Goal: Task Accomplishment & Management: Complete application form

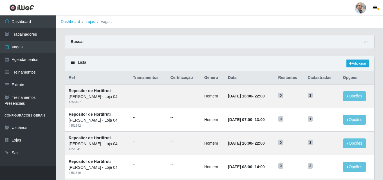
scroll to position [108, 0]
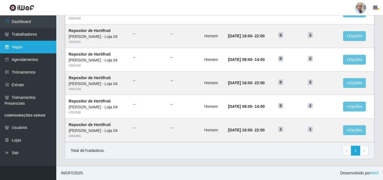
click at [23, 46] on link "Vagas" at bounding box center [28, 47] width 56 height 13
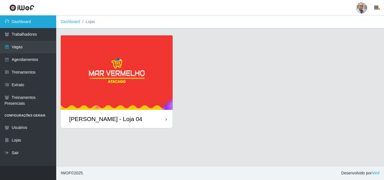
click at [35, 22] on link "Dashboard" at bounding box center [28, 21] width 56 height 13
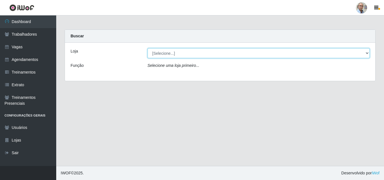
click at [165, 54] on select "[Selecione...] Mar Vermelho - Loja 04" at bounding box center [259, 53] width 222 height 10
select select "251"
click at [148, 48] on select "[Selecione...] Mar Vermelho - Loja 04" at bounding box center [259, 53] width 222 height 10
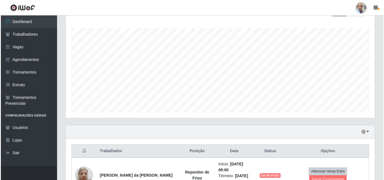
scroll to position [169, 0]
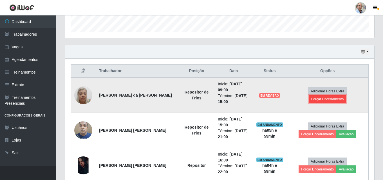
click at [346, 95] on button "Forçar Encerramento" at bounding box center [328, 99] width 38 height 8
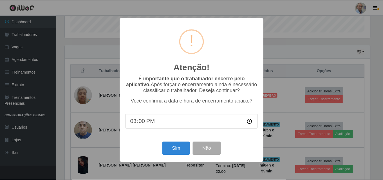
scroll to position [117, 306]
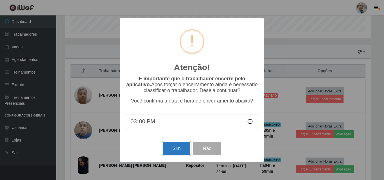
click at [168, 150] on button "Sim" at bounding box center [176, 148] width 27 height 13
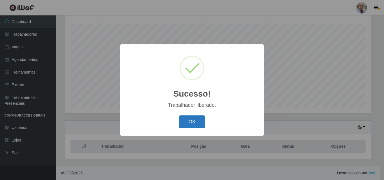
click at [201, 121] on button "OK" at bounding box center [192, 122] width 26 height 13
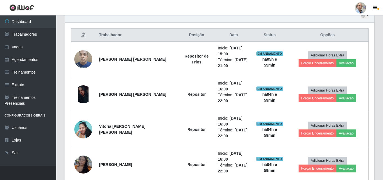
scroll to position [206, 0]
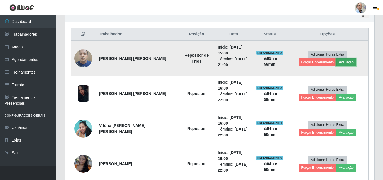
click at [336, 62] on button "Avaliação" at bounding box center [346, 63] width 20 height 8
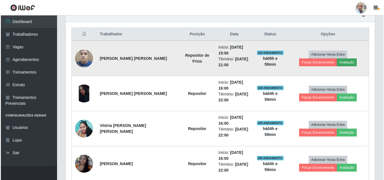
scroll to position [117, 306]
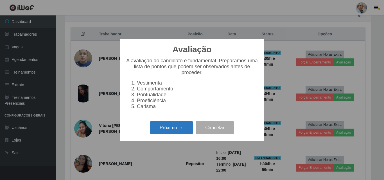
click at [167, 134] on button "Próximo →" at bounding box center [171, 127] width 43 height 13
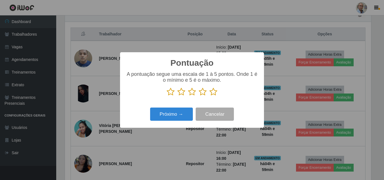
click at [214, 93] on icon at bounding box center [214, 92] width 8 height 8
click at [210, 96] on input "radio" at bounding box center [210, 96] width 0 height 0
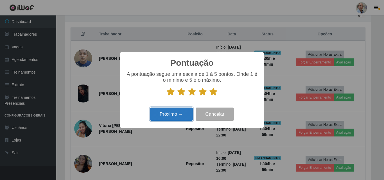
click at [181, 110] on button "Próximo →" at bounding box center [171, 114] width 43 height 13
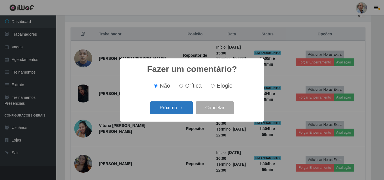
click at [179, 111] on button "Próximo →" at bounding box center [171, 108] width 43 height 13
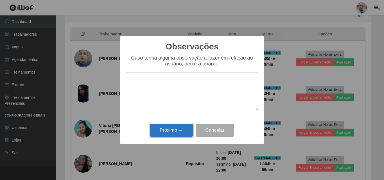
click at [173, 129] on button "Próximo →" at bounding box center [171, 130] width 43 height 13
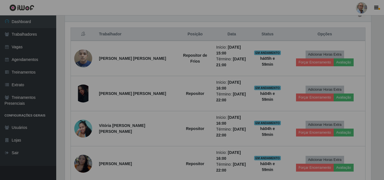
scroll to position [117, 309]
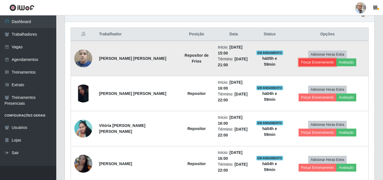
click at [336, 59] on button "Forçar Encerramento" at bounding box center [317, 63] width 38 height 8
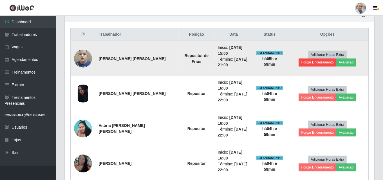
scroll to position [117, 306]
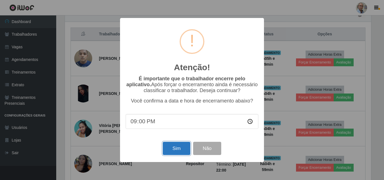
click at [176, 148] on button "Sim" at bounding box center [176, 148] width 27 height 13
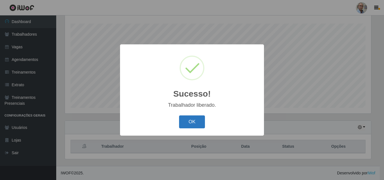
click at [194, 123] on button "OK" at bounding box center [192, 122] width 26 height 13
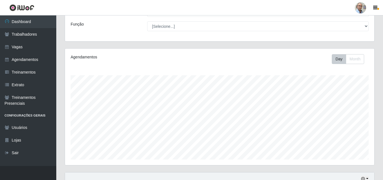
scroll to position [9, 0]
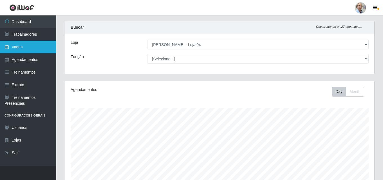
click at [23, 42] on link "Vagas" at bounding box center [28, 47] width 56 height 13
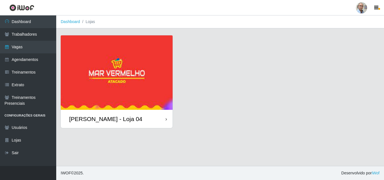
click at [100, 117] on div "[PERSON_NAME] - Loja 04" at bounding box center [105, 119] width 73 height 7
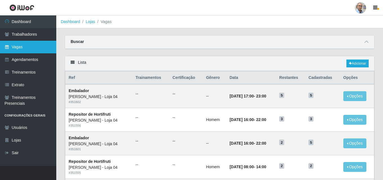
click at [28, 45] on link "Vagas" at bounding box center [28, 47] width 56 height 13
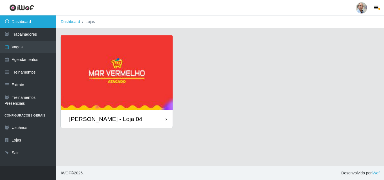
click at [21, 19] on link "Dashboard" at bounding box center [28, 21] width 56 height 13
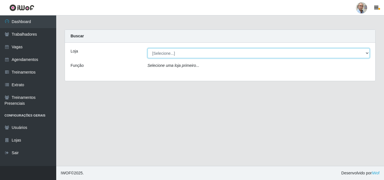
drag, startPoint x: 173, startPoint y: 52, endPoint x: 173, endPoint y: 55, distance: 3.1
click at [173, 52] on select "[Selecione...] Mar Vermelho - Loja 04" at bounding box center [259, 53] width 222 height 10
select select "251"
click at [148, 48] on select "[Selecione...] Mar Vermelho - Loja 04" at bounding box center [259, 53] width 222 height 10
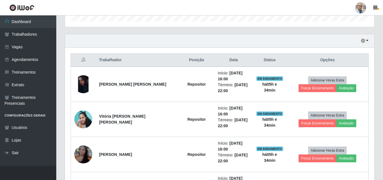
scroll to position [100, 0]
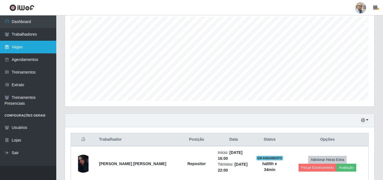
click at [18, 46] on link "Vagas" at bounding box center [28, 47] width 56 height 13
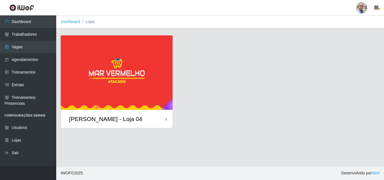
click at [107, 116] on div "[PERSON_NAME] - Loja 04" at bounding box center [105, 119] width 73 height 7
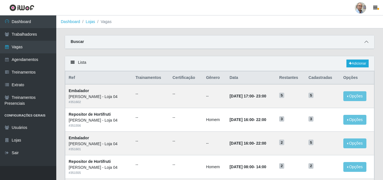
click at [367, 42] on icon at bounding box center [366, 42] width 4 height 4
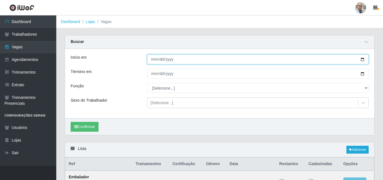
click at [361, 60] on input "Início em" at bounding box center [257, 60] width 221 height 10
type input "[DATE]"
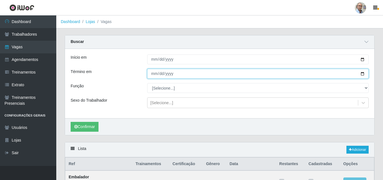
click at [362, 73] on input "Término em" at bounding box center [257, 74] width 221 height 10
type input "[DATE]"
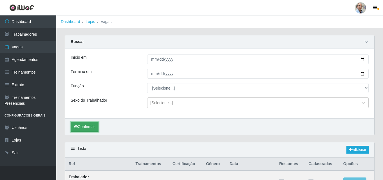
click at [86, 129] on button "Confirmar" at bounding box center [85, 127] width 28 height 10
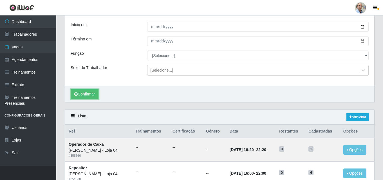
scroll to position [12, 0]
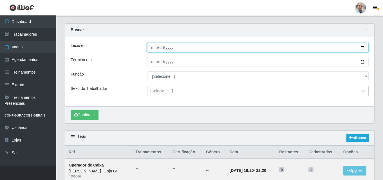
click at [363, 49] on input "[DATE]" at bounding box center [257, 48] width 221 height 10
type input "[DATE]"
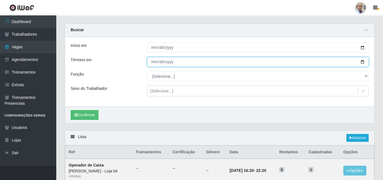
click at [362, 62] on input "[DATE]" at bounding box center [257, 62] width 221 height 10
type input "[DATE]"
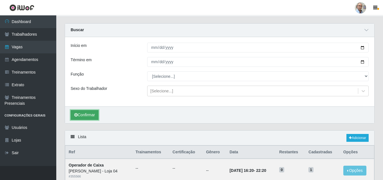
click at [87, 116] on button "Confirmar" at bounding box center [85, 115] width 28 height 10
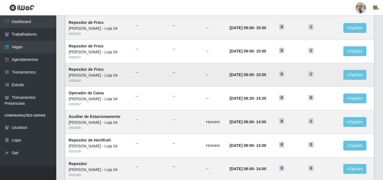
scroll to position [383, 0]
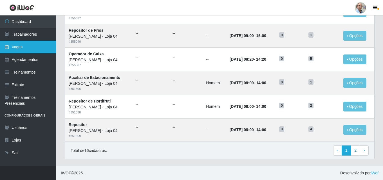
click at [19, 44] on link "Vagas" at bounding box center [28, 47] width 56 height 13
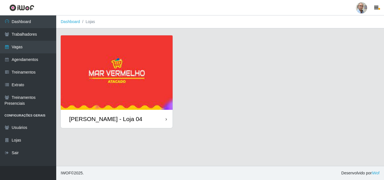
click at [96, 122] on div "[PERSON_NAME] - Loja 04" at bounding box center [105, 119] width 73 height 7
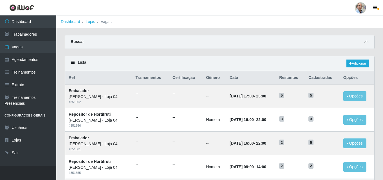
click at [365, 43] on icon at bounding box center [366, 42] width 4 height 4
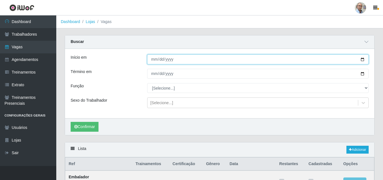
click at [362, 59] on input "Início em" at bounding box center [257, 60] width 221 height 10
type input "[DATE]"
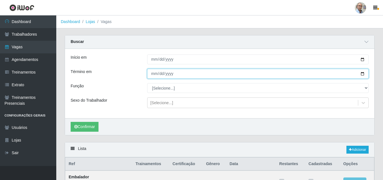
click at [363, 73] on input "Término em" at bounding box center [257, 74] width 221 height 10
type input "[DATE]"
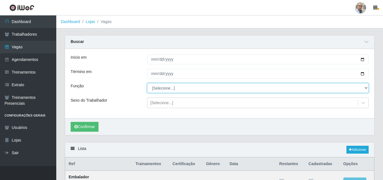
click at [169, 88] on select "[Selecione...] ASG ASG + ASG ++ Auxiliar de Depósito Auxiliar de Depósito + Aux…" at bounding box center [257, 88] width 221 height 10
select select "24"
click at [147, 84] on select "[Selecione...] ASG ASG + ASG ++ Auxiliar de Depósito Auxiliar de Depósito + Aux…" at bounding box center [257, 88] width 221 height 10
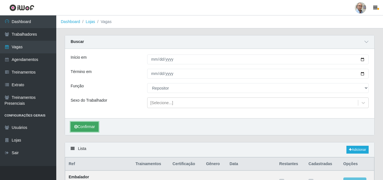
click at [87, 126] on button "Confirmar" at bounding box center [85, 127] width 28 height 10
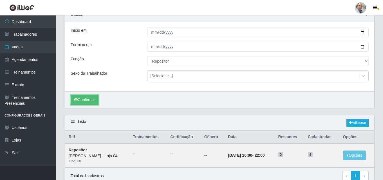
scroll to position [53, 0]
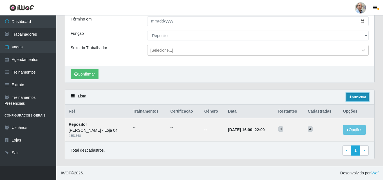
click at [359, 97] on link "Adicionar" at bounding box center [357, 97] width 22 height 8
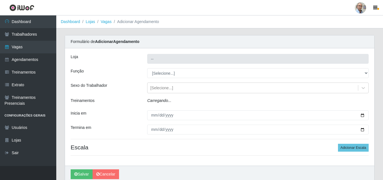
type input "[PERSON_NAME] - Loja 04"
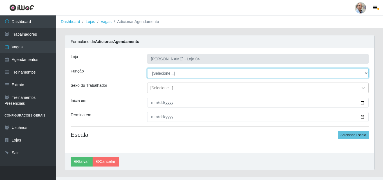
click at [168, 73] on select "[Selecione...] ASG ASG + ASG ++ Auxiliar de Depósito Auxiliar de Depósito + Aux…" at bounding box center [257, 73] width 221 height 10
select select "24"
click at [147, 68] on select "[Selecione...] ASG ASG + ASG ++ Auxiliar de Depósito Auxiliar de Depósito + Aux…" at bounding box center [257, 73] width 221 height 10
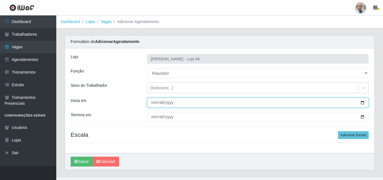
click at [361, 102] on input "Inicia em" at bounding box center [257, 103] width 221 height 10
type input "[DATE]"
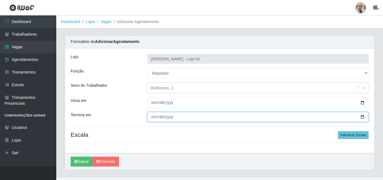
click at [362, 118] on input "Termina em" at bounding box center [257, 117] width 221 height 10
type input "[DATE]"
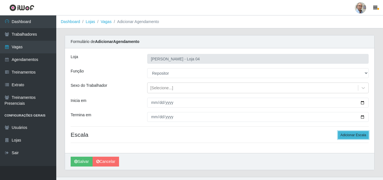
click at [351, 134] on button "Adicionar Escala" at bounding box center [353, 135] width 31 height 8
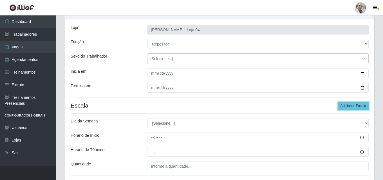
scroll to position [56, 0]
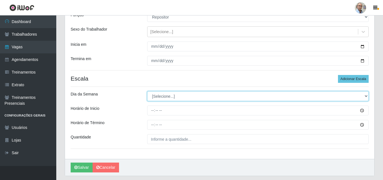
click at [168, 93] on select "[Selecione...] Segunda Terça Quarta Quinta Sexta Sábado Domingo" at bounding box center [257, 96] width 221 height 10
select select "3"
click at [147, 91] on select "[Selecione...] Segunda Terça Quarta Quinta Sexta Sábado Domingo" at bounding box center [257, 96] width 221 height 10
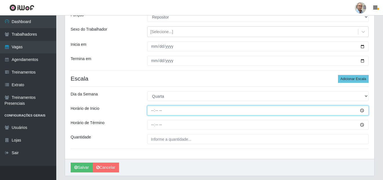
click at [152, 112] on input "Horário de Inicio" at bounding box center [257, 111] width 221 height 10
type input "08:00"
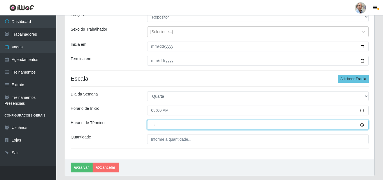
type input "14:00"
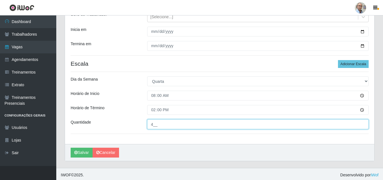
scroll to position [73, 0]
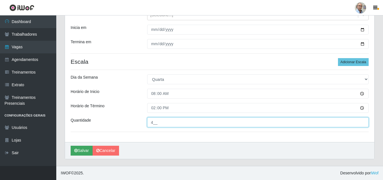
type input "4__"
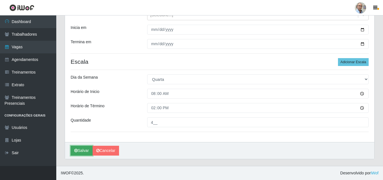
click at [82, 151] on button "Salvar" at bounding box center [82, 151] width 22 height 10
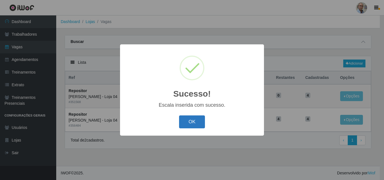
click at [192, 119] on button "OK" at bounding box center [192, 122] width 26 height 13
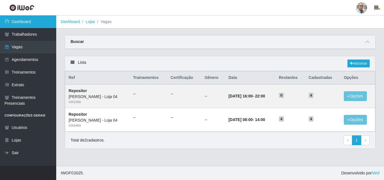
click at [25, 21] on link "Dashboard" at bounding box center [28, 21] width 56 height 13
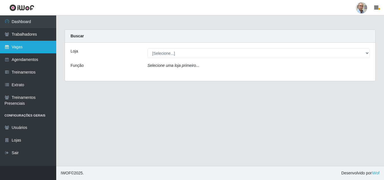
click at [27, 47] on link "Vagas" at bounding box center [28, 47] width 56 height 13
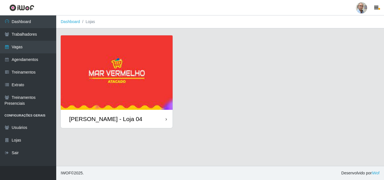
click at [100, 121] on div "[PERSON_NAME] - Loja 04" at bounding box center [105, 119] width 73 height 7
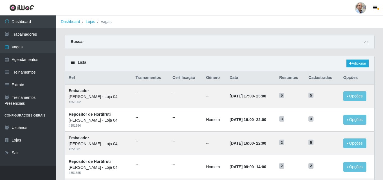
click at [366, 42] on icon at bounding box center [366, 42] width 4 height 4
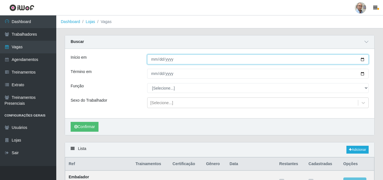
click at [363, 59] on input "Início em" at bounding box center [257, 60] width 221 height 10
type input "[DATE]"
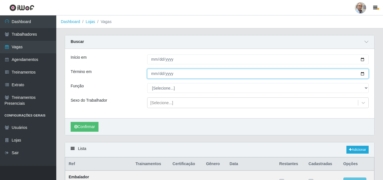
click at [360, 74] on input "Término em" at bounding box center [257, 74] width 221 height 10
type input "[DATE]"
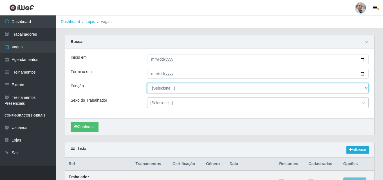
click at [160, 87] on select "[Selecione...] ASG ASG + ASG ++ Auxiliar de Depósito Auxiliar de Depósito + Aux…" at bounding box center [257, 88] width 221 height 10
select select "1"
click at [147, 84] on select "[Selecione...] ASG ASG + ASG ++ Auxiliar de Depósito Auxiliar de Depósito + Aux…" at bounding box center [257, 88] width 221 height 10
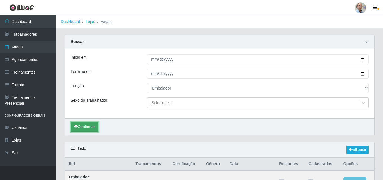
click at [86, 124] on button "Confirmar" at bounding box center [85, 127] width 28 height 10
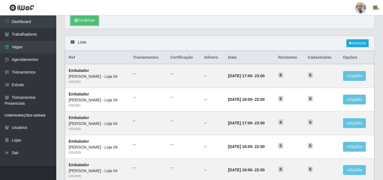
scroll to position [92, 0]
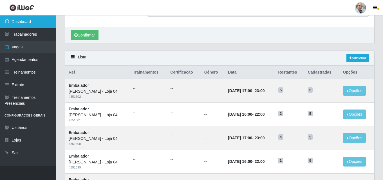
click at [26, 24] on link "Dashboard" at bounding box center [28, 21] width 56 height 13
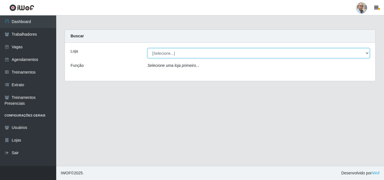
click at [171, 51] on select "[Selecione...] Mar Vermelho - Loja 04" at bounding box center [259, 53] width 222 height 10
select select "251"
click at [148, 48] on select "[Selecione...] Mar Vermelho - Loja 04" at bounding box center [259, 53] width 222 height 10
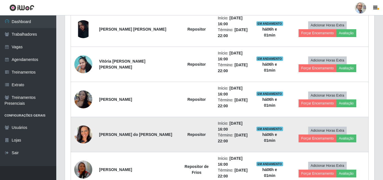
scroll to position [225, 0]
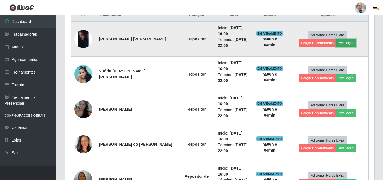
click at [336, 44] on button "Avaliação" at bounding box center [346, 43] width 20 height 8
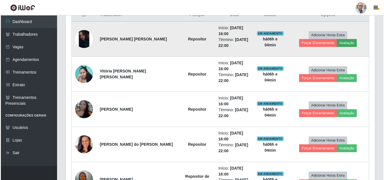
scroll to position [117, 306]
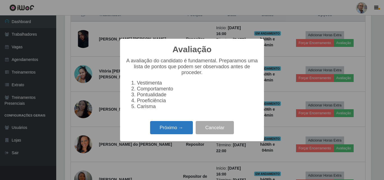
click at [167, 132] on button "Próximo →" at bounding box center [171, 127] width 43 height 13
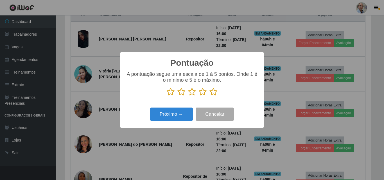
click at [215, 92] on icon at bounding box center [214, 92] width 8 height 8
click at [210, 96] on input "radio" at bounding box center [210, 96] width 0 height 0
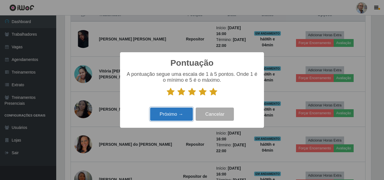
click at [169, 113] on button "Próximo →" at bounding box center [171, 114] width 43 height 13
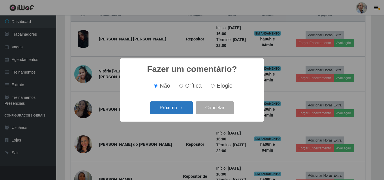
click at [168, 109] on button "Próximo →" at bounding box center [171, 108] width 43 height 13
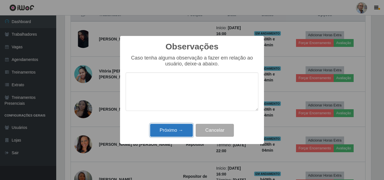
click at [165, 128] on button "Próximo →" at bounding box center [171, 130] width 43 height 13
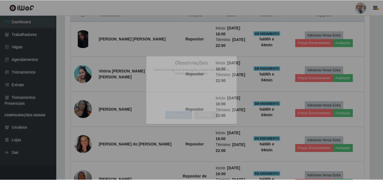
scroll to position [117, 309]
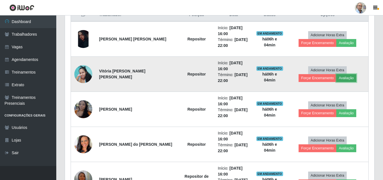
click at [336, 78] on button "Avaliação" at bounding box center [346, 78] width 20 height 8
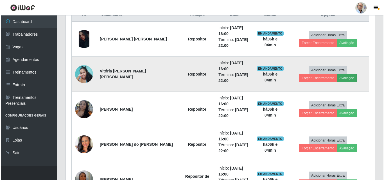
scroll to position [117, 306]
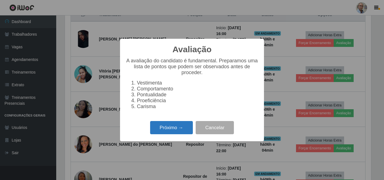
click at [167, 131] on button "Próximo →" at bounding box center [171, 127] width 43 height 13
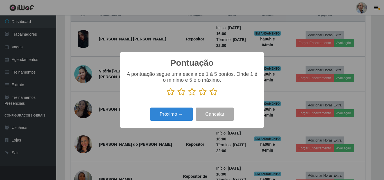
click at [213, 93] on icon at bounding box center [214, 92] width 8 height 8
click at [210, 96] on input "radio" at bounding box center [210, 96] width 0 height 0
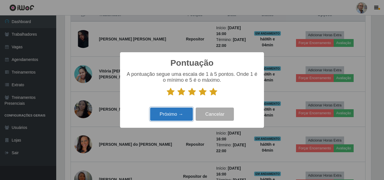
click at [171, 114] on button "Próximo →" at bounding box center [171, 114] width 43 height 13
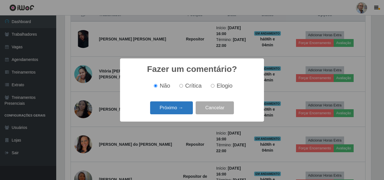
click at [172, 111] on button "Próximo →" at bounding box center [171, 108] width 43 height 13
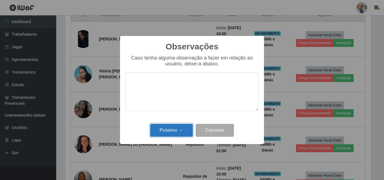
click at [166, 134] on button "Próximo →" at bounding box center [171, 130] width 43 height 13
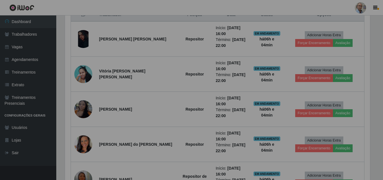
scroll to position [117, 309]
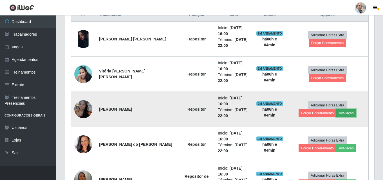
click at [336, 113] on button "Avaliação" at bounding box center [346, 113] width 20 height 8
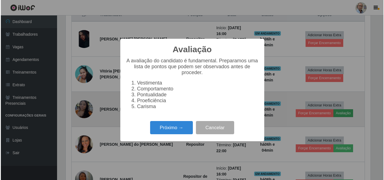
scroll to position [117, 306]
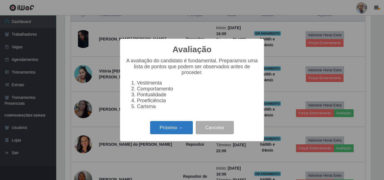
click at [167, 131] on button "Próximo →" at bounding box center [171, 127] width 43 height 13
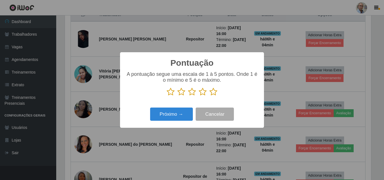
click at [215, 93] on icon at bounding box center [214, 92] width 8 height 8
click at [210, 96] on input "radio" at bounding box center [210, 96] width 0 height 0
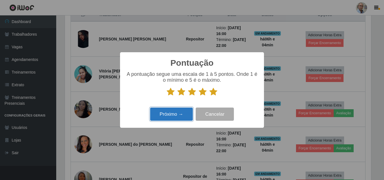
click at [171, 116] on button "Próximo →" at bounding box center [171, 114] width 43 height 13
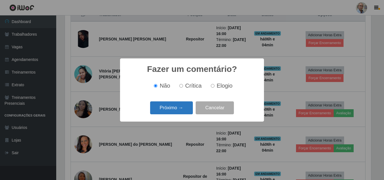
click at [166, 106] on button "Próximo →" at bounding box center [171, 108] width 43 height 13
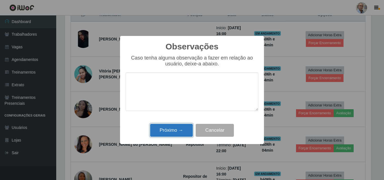
click at [170, 126] on button "Próximo →" at bounding box center [171, 130] width 43 height 13
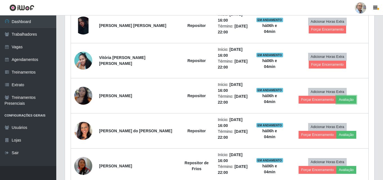
scroll to position [225, 0]
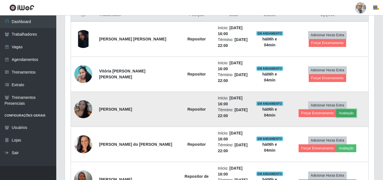
click at [336, 113] on button "Avaliação" at bounding box center [346, 113] width 20 height 8
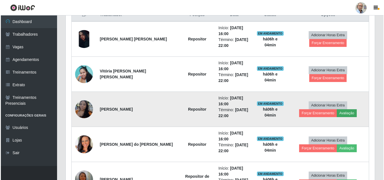
scroll to position [117, 306]
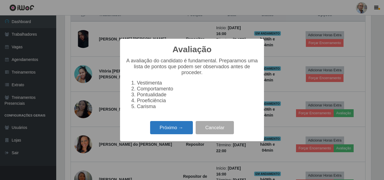
click at [179, 134] on button "Próximo →" at bounding box center [171, 127] width 43 height 13
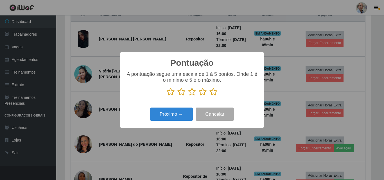
click at [213, 92] on icon at bounding box center [214, 92] width 8 height 8
click at [210, 96] on input "radio" at bounding box center [210, 96] width 0 height 0
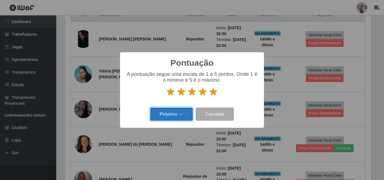
click at [175, 112] on button "Próximo →" at bounding box center [171, 114] width 43 height 13
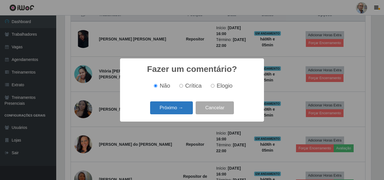
click at [168, 111] on button "Próximo →" at bounding box center [171, 108] width 43 height 13
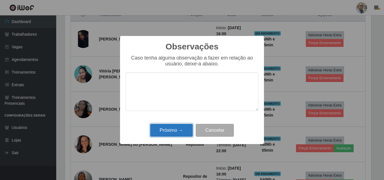
click at [170, 132] on button "Próximo →" at bounding box center [171, 130] width 43 height 13
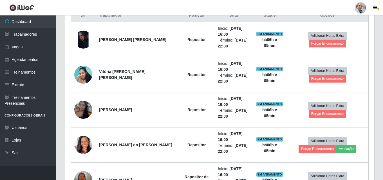
scroll to position [225, 0]
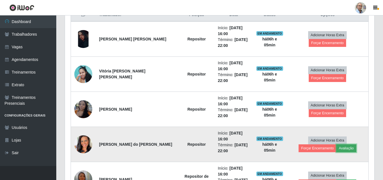
click at [336, 147] on button "Avaliação" at bounding box center [346, 149] width 20 height 8
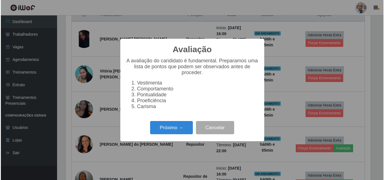
scroll to position [117, 306]
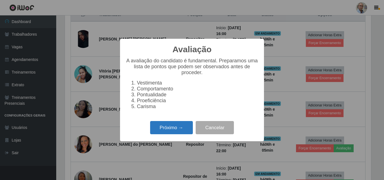
click at [168, 129] on button "Próximo →" at bounding box center [171, 127] width 43 height 13
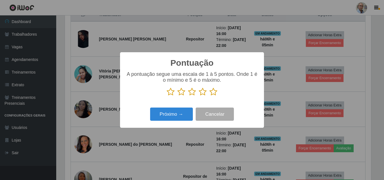
scroll to position [281162, 280972]
click at [216, 92] on icon at bounding box center [214, 92] width 8 height 8
click at [210, 96] on input "radio" at bounding box center [210, 96] width 0 height 0
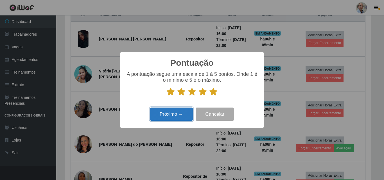
click at [167, 112] on button "Próximo →" at bounding box center [171, 114] width 43 height 13
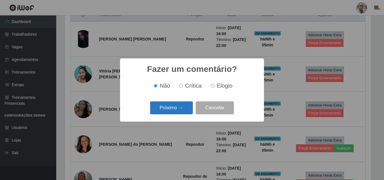
click at [165, 110] on button "Próximo →" at bounding box center [171, 108] width 43 height 13
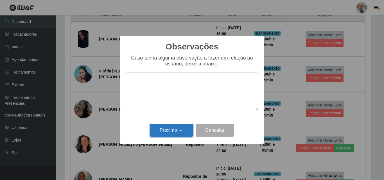
click at [165, 129] on button "Próximo →" at bounding box center [171, 130] width 43 height 13
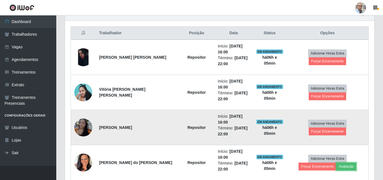
scroll to position [197, 0]
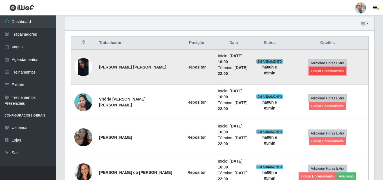
click at [346, 67] on button "Forçar Encerramento" at bounding box center [328, 71] width 38 height 8
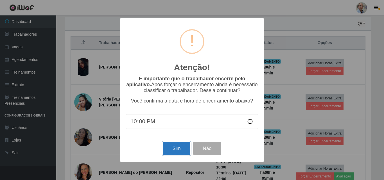
click at [176, 153] on button "Sim" at bounding box center [176, 148] width 27 height 13
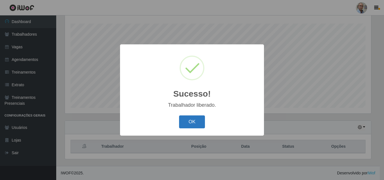
click at [185, 122] on button "OK" at bounding box center [192, 122] width 26 height 13
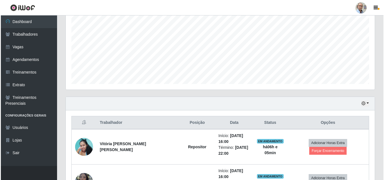
scroll to position [0, 0]
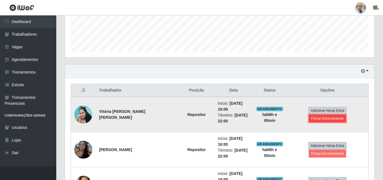
click at [344, 115] on button "Forçar Encerramento" at bounding box center [328, 119] width 38 height 8
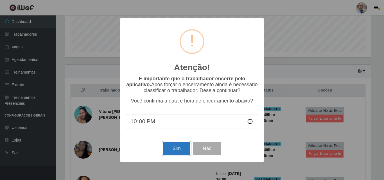
click at [176, 145] on button "Sim" at bounding box center [176, 148] width 27 height 13
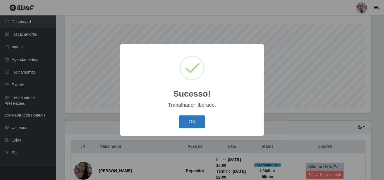
click at [188, 123] on button "OK" at bounding box center [192, 122] width 26 height 13
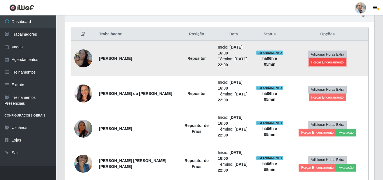
click at [346, 59] on button "Forçar Encerramento" at bounding box center [328, 63] width 38 height 8
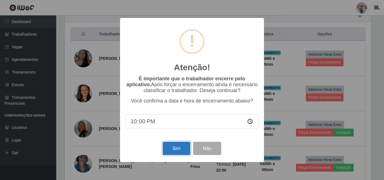
click at [174, 146] on button "Sim" at bounding box center [176, 148] width 27 height 13
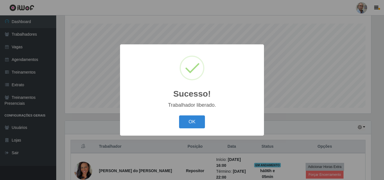
click at [190, 122] on button "OK" at bounding box center [192, 122] width 26 height 13
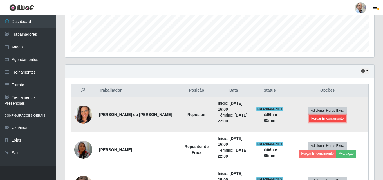
click at [346, 115] on button "Forçar Encerramento" at bounding box center [328, 119] width 38 height 8
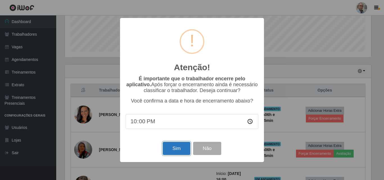
click at [171, 149] on button "Sim" at bounding box center [176, 148] width 27 height 13
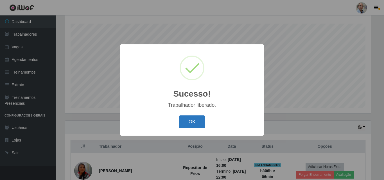
click at [200, 121] on button "OK" at bounding box center [192, 122] width 26 height 13
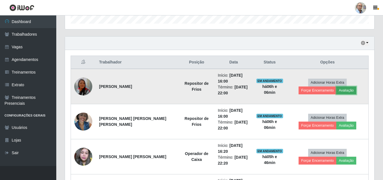
click at [336, 90] on button "Avaliação" at bounding box center [346, 91] width 20 height 8
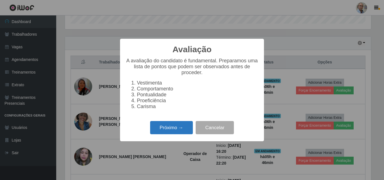
click at [176, 127] on button "Próximo →" at bounding box center [171, 127] width 43 height 13
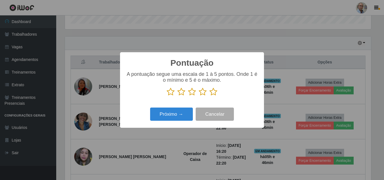
click at [204, 93] on icon at bounding box center [203, 92] width 8 height 8
click at [199, 96] on input "radio" at bounding box center [199, 96] width 0 height 0
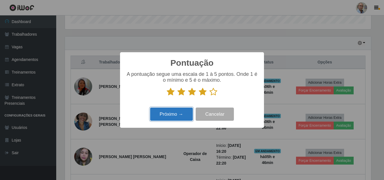
click at [181, 113] on button "Próximo →" at bounding box center [171, 114] width 43 height 13
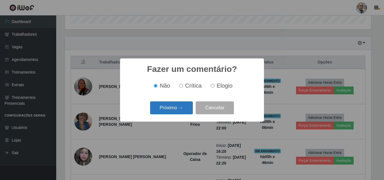
click at [174, 113] on button "Próximo →" at bounding box center [171, 108] width 43 height 13
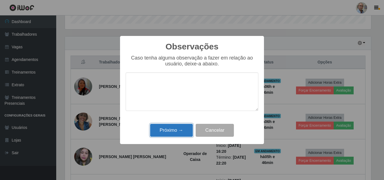
click at [168, 129] on button "Próximo →" at bounding box center [171, 130] width 43 height 13
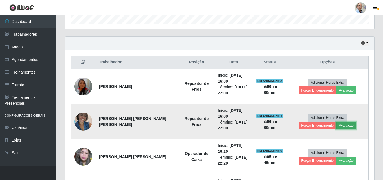
click at [336, 125] on button "Avaliação" at bounding box center [346, 126] width 20 height 8
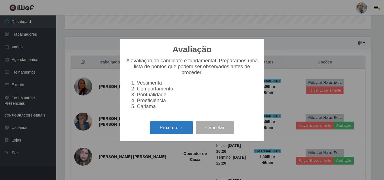
click at [167, 129] on button "Próximo →" at bounding box center [171, 127] width 43 height 13
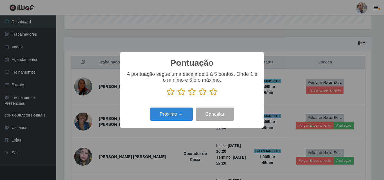
click at [215, 94] on icon at bounding box center [214, 92] width 8 height 8
click at [210, 96] on input "radio" at bounding box center [210, 96] width 0 height 0
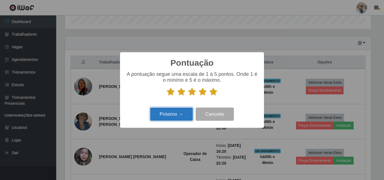
click at [173, 115] on button "Próximo →" at bounding box center [171, 114] width 43 height 13
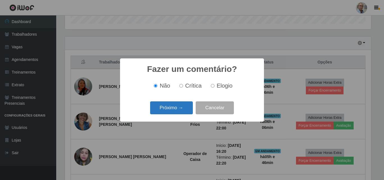
click at [172, 110] on button "Próximo →" at bounding box center [171, 108] width 43 height 13
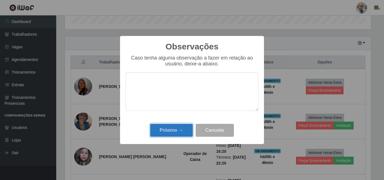
click at [170, 134] on button "Próximo →" at bounding box center [171, 130] width 43 height 13
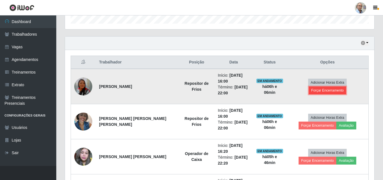
click at [346, 87] on button "Forçar Encerramento" at bounding box center [328, 91] width 38 height 8
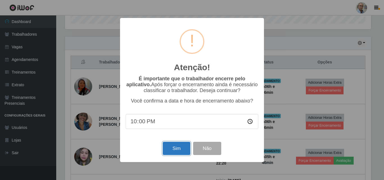
click at [173, 147] on button "Sim" at bounding box center [176, 148] width 27 height 13
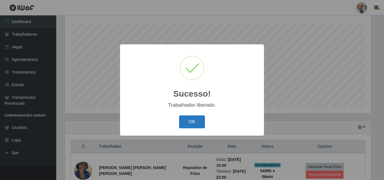
click at [192, 125] on button "OK" at bounding box center [192, 122] width 26 height 13
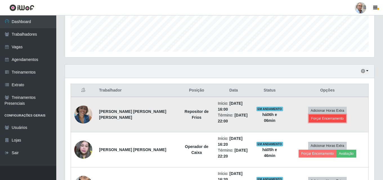
click at [342, 115] on button "Forçar Encerramento" at bounding box center [328, 119] width 38 height 8
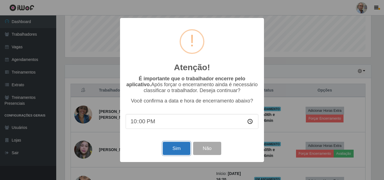
click at [168, 152] on button "Sim" at bounding box center [176, 148] width 27 height 13
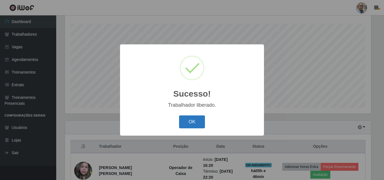
click at [196, 123] on button "OK" at bounding box center [192, 122] width 26 height 13
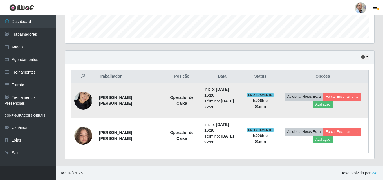
scroll to position [93, 0]
